Goal: Task Accomplishment & Management: Complete application form

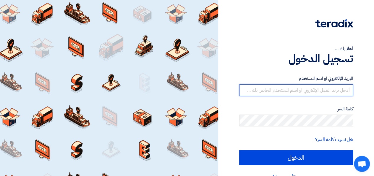
type input "[PERSON_NAME][EMAIL_ADDRESS][DOMAIN_NAME]"
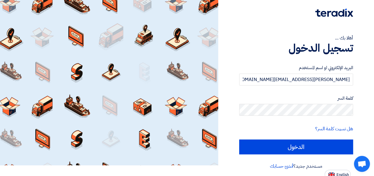
scroll to position [14, 0]
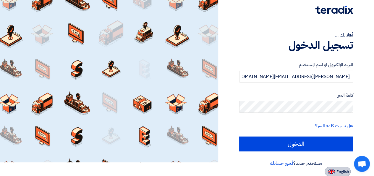
click at [343, 173] on span "English" at bounding box center [343, 171] width 12 height 4
type input "Sign in"
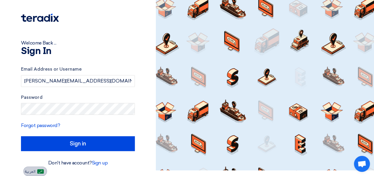
scroll to position [5, 0]
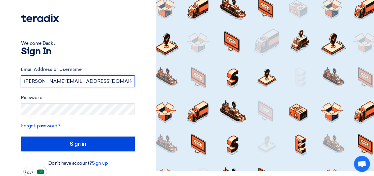
click at [93, 83] on input "[PERSON_NAME][EMAIL_ADDRESS][DOMAIN_NAME]" at bounding box center [78, 81] width 114 height 12
type input "[PERSON_NAME][EMAIL_ADDRESS][PERSON_NAME][DOMAIN_NAME]"
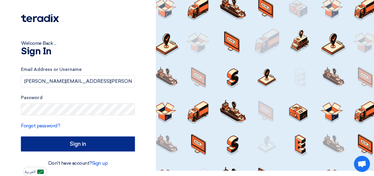
click at [104, 139] on input "Sign in" at bounding box center [78, 143] width 114 height 15
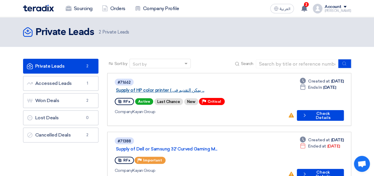
click at [177, 87] on link "Supply of HP color printer ( يمكن التقديم فى ..." at bounding box center [190, 89] width 148 height 5
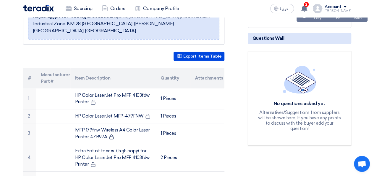
scroll to position [93, 0]
